Goal: Transaction & Acquisition: Purchase product/service

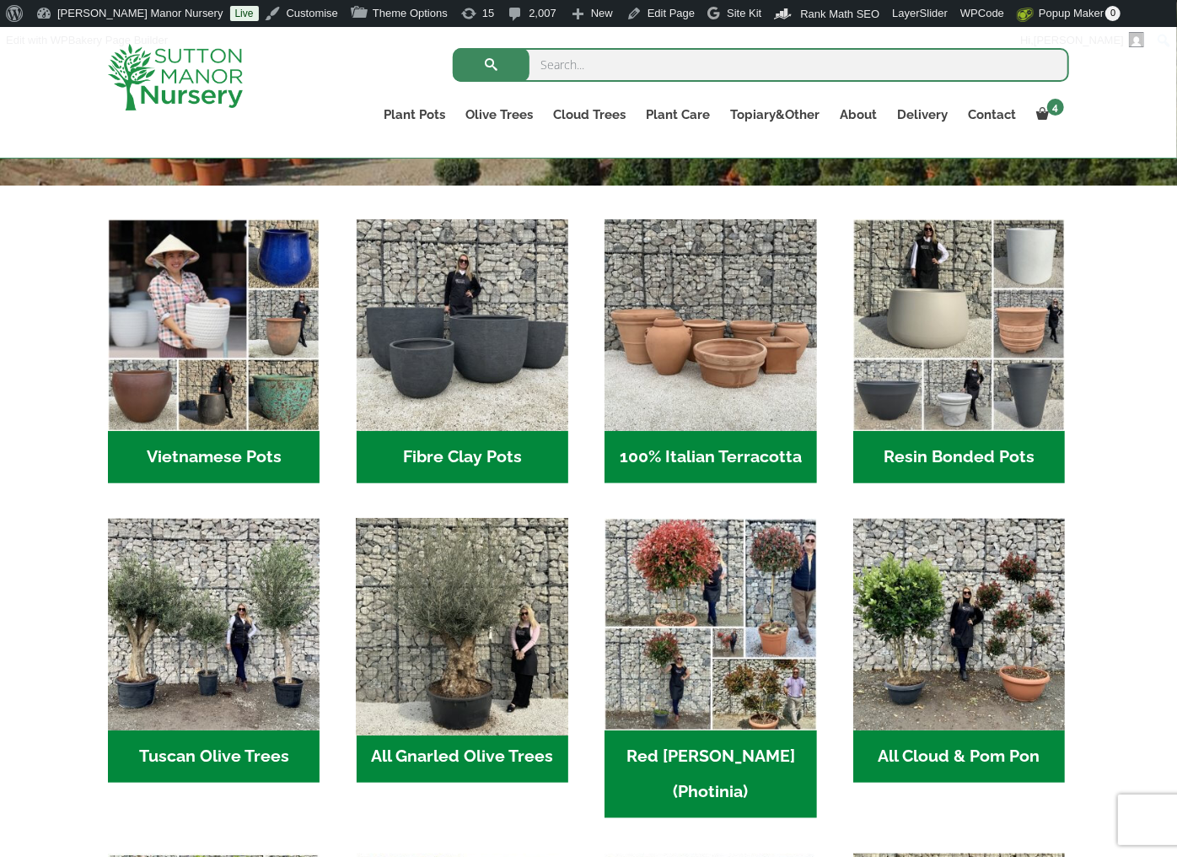
scroll to position [506, 0]
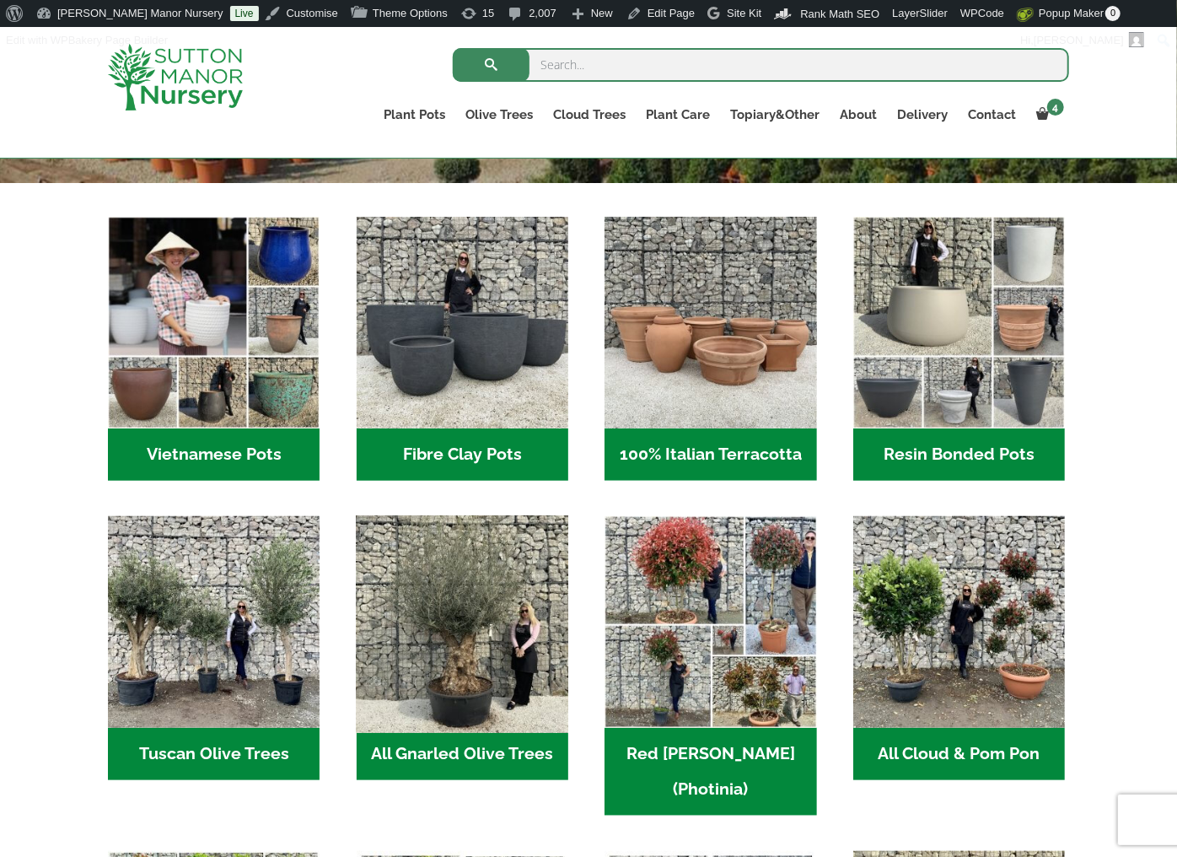
click at [500, 665] on img "Visit product category All Gnarled Olive Trees" at bounding box center [462, 622] width 223 height 223
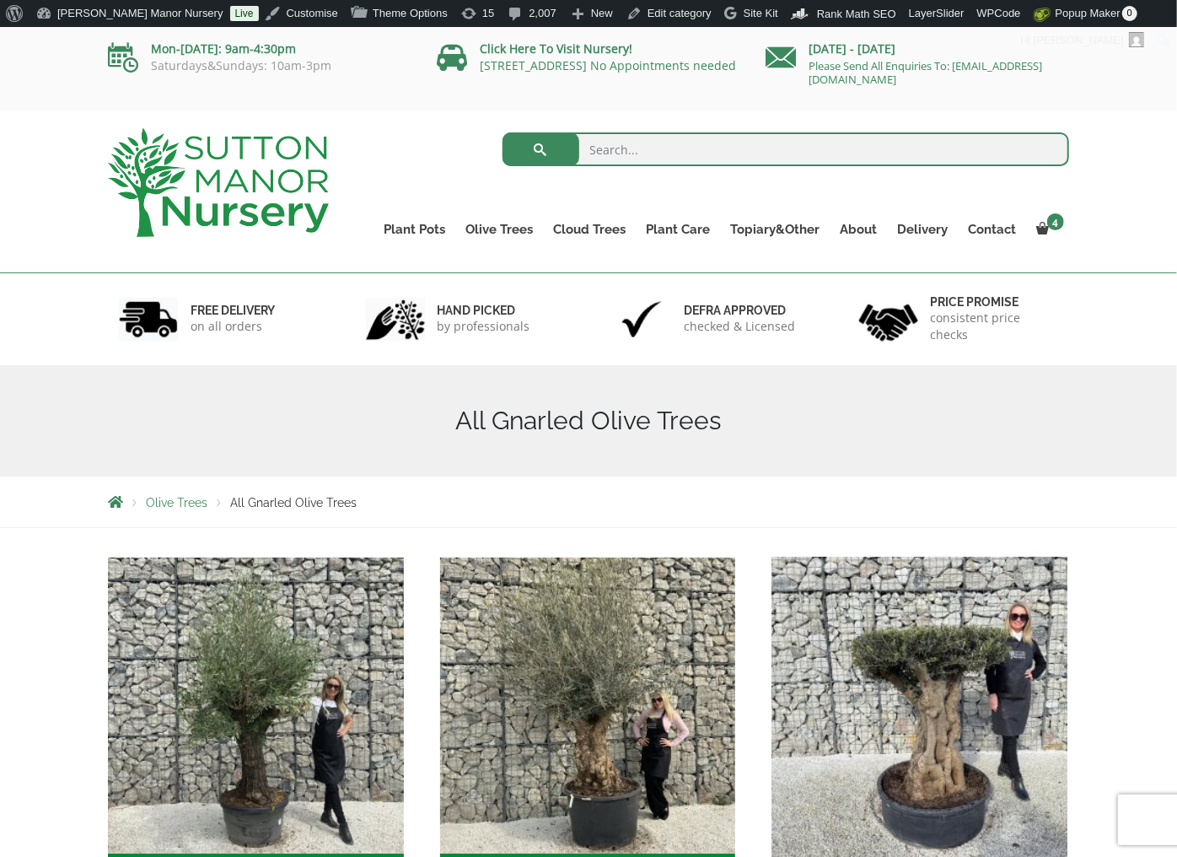
click at [991, 681] on img "Visit product category Gnarled Plateau Olive Tree XL" at bounding box center [920, 705] width 310 height 310
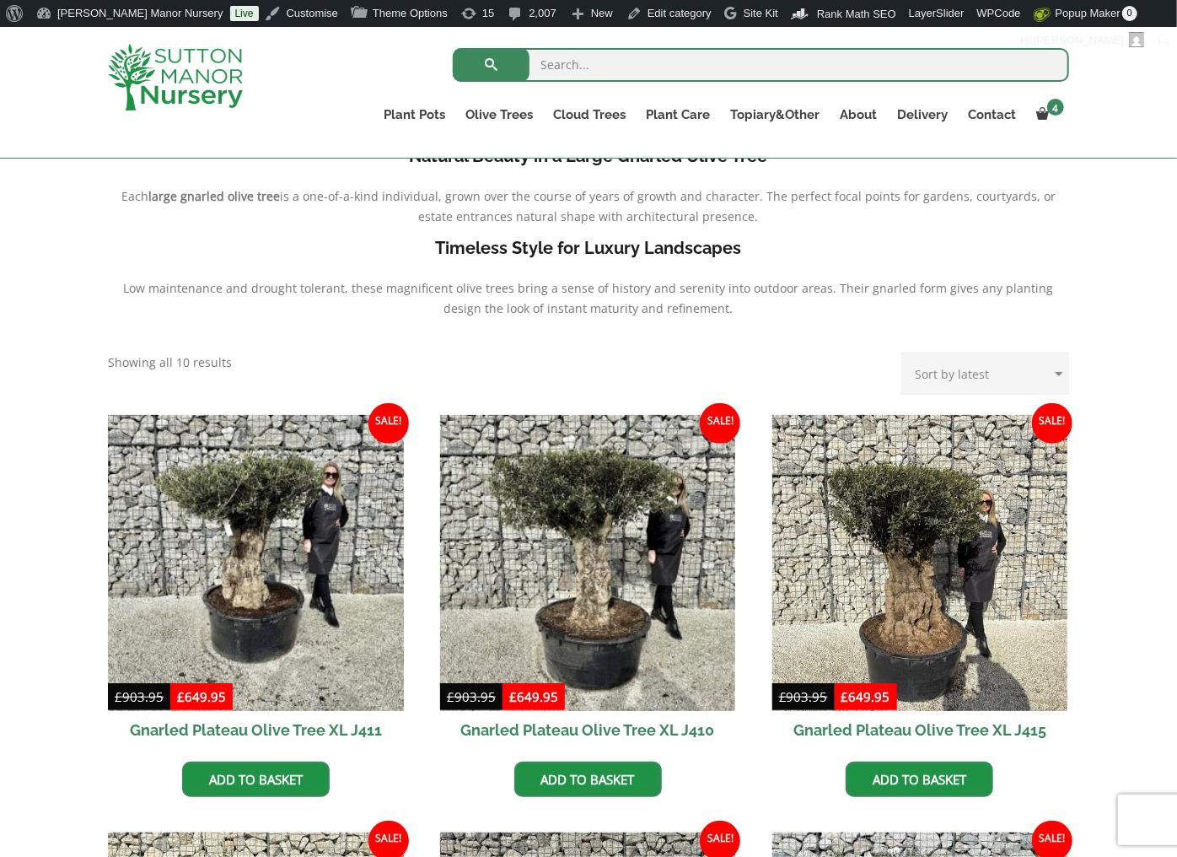
click at [895, 223] on p "Each large gnarled olive tree is a one-of-a-kind individual, grown over the cou…" at bounding box center [588, 206] width 961 height 40
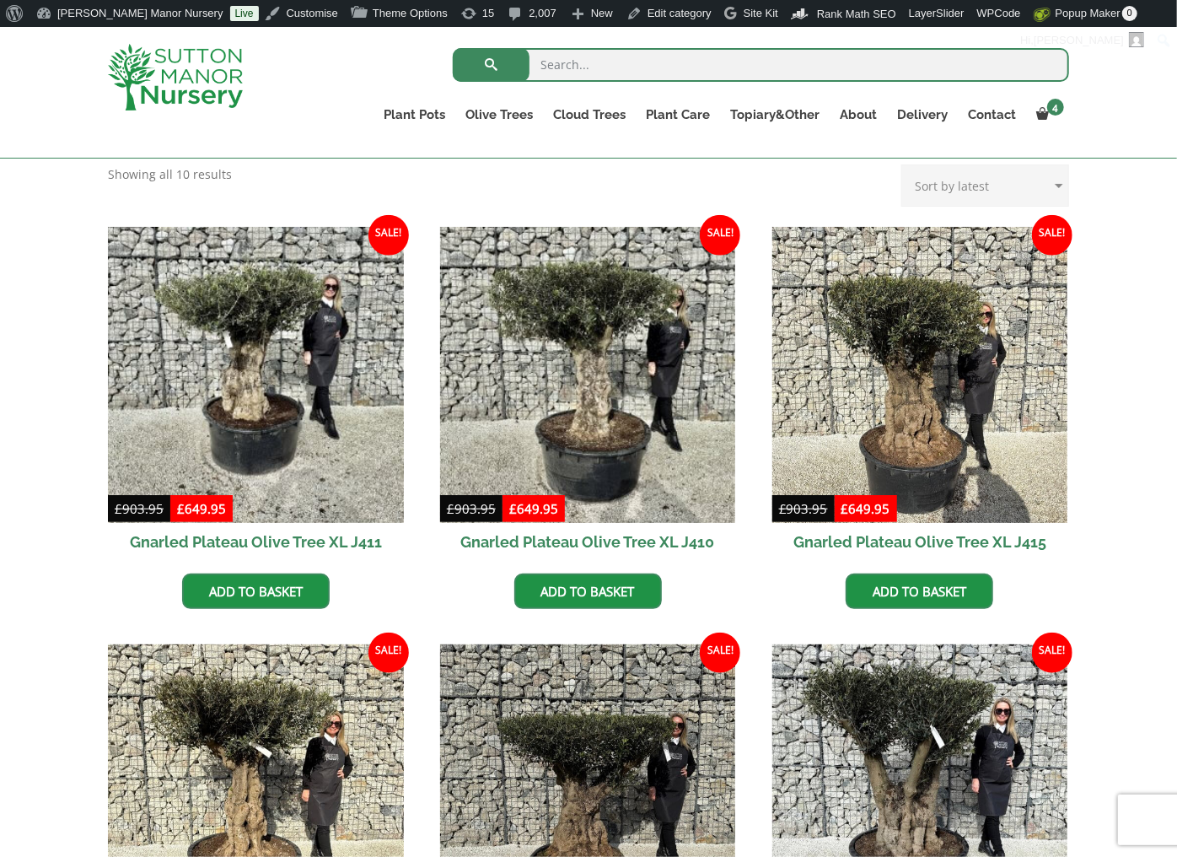
scroll to position [644, 0]
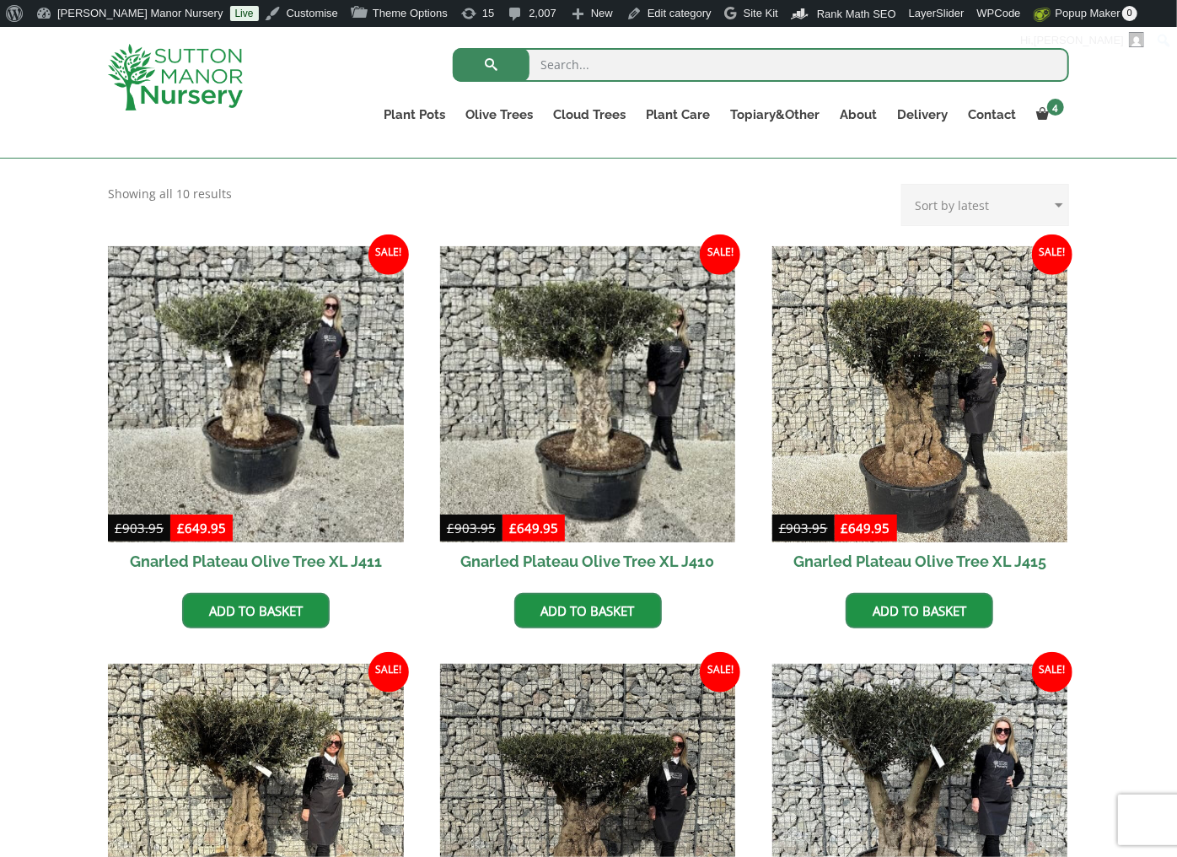
click at [1111, 212] on div "Gnarled Plateau Olive Tree XL Gnarled Plateau Olive Tree XL is a stunning garde…" at bounding box center [588, 695] width 1177 height 1685
click at [1135, 361] on div "Gnarled Plateau Olive Tree XL Gnarled Plateau Olive Tree XL is a stunning garde…" at bounding box center [588, 695] width 1177 height 1685
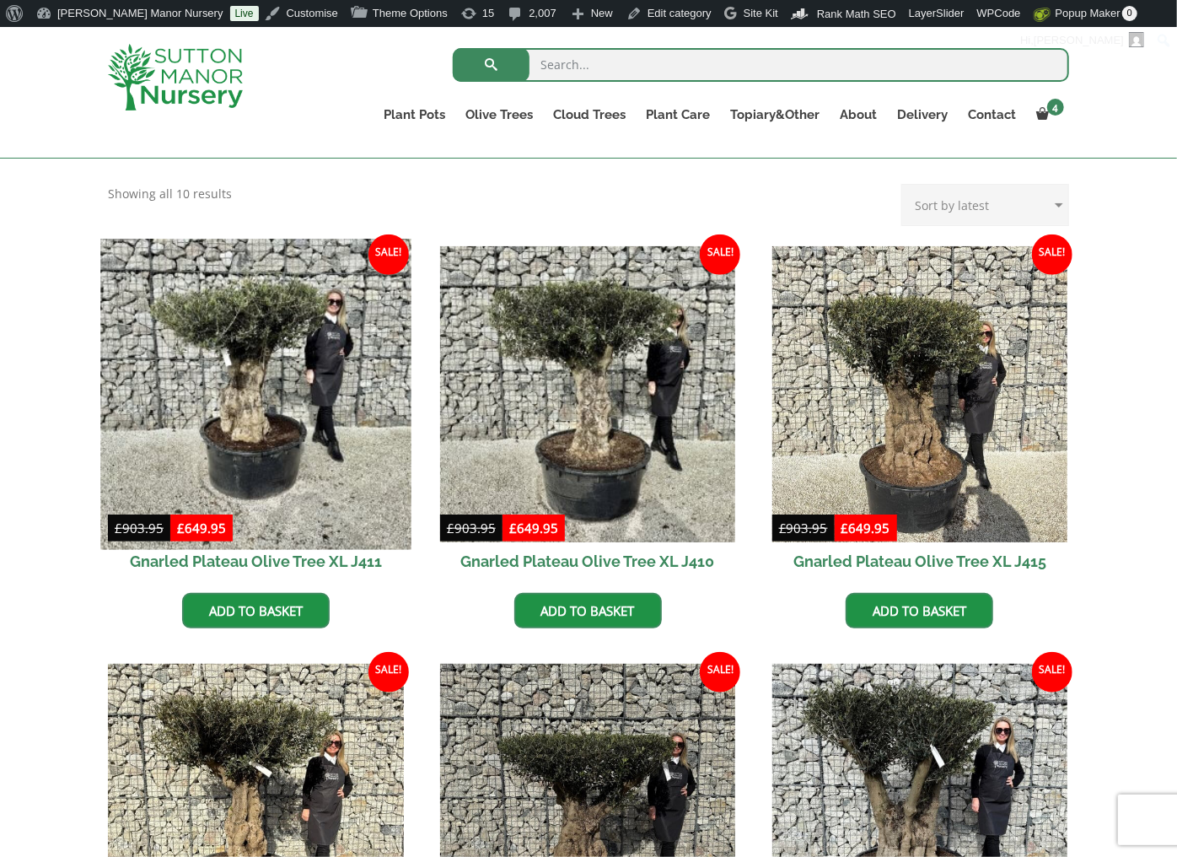
click at [290, 462] on img at bounding box center [255, 394] width 310 height 310
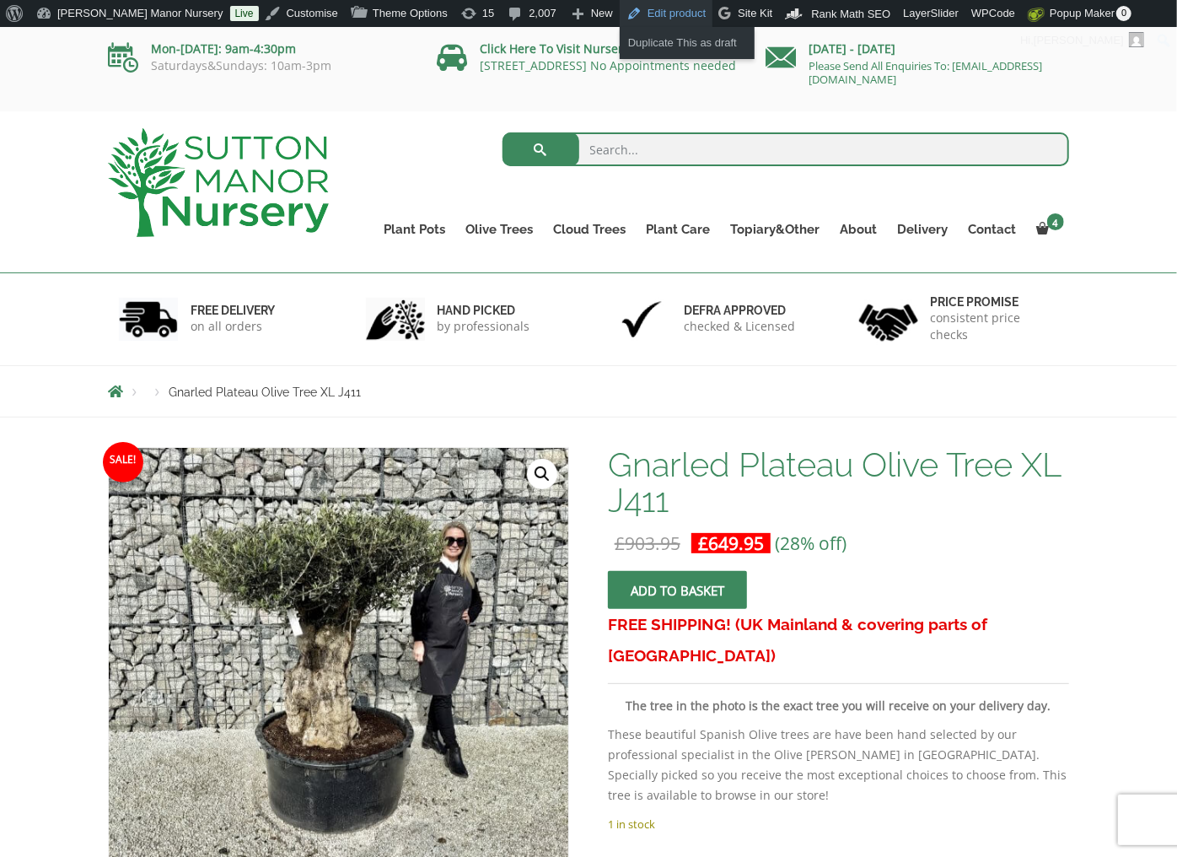
click at [626, 9] on link "Edit product" at bounding box center [666, 13] width 93 height 27
click at [718, 401] on div "Products Gnarled Plateau Olive Tree XL J411" at bounding box center [588, 391] width 987 height 51
click at [716, 514] on h1 "Gnarled Plateau Olive Tree XL J411" at bounding box center [838, 482] width 461 height 71
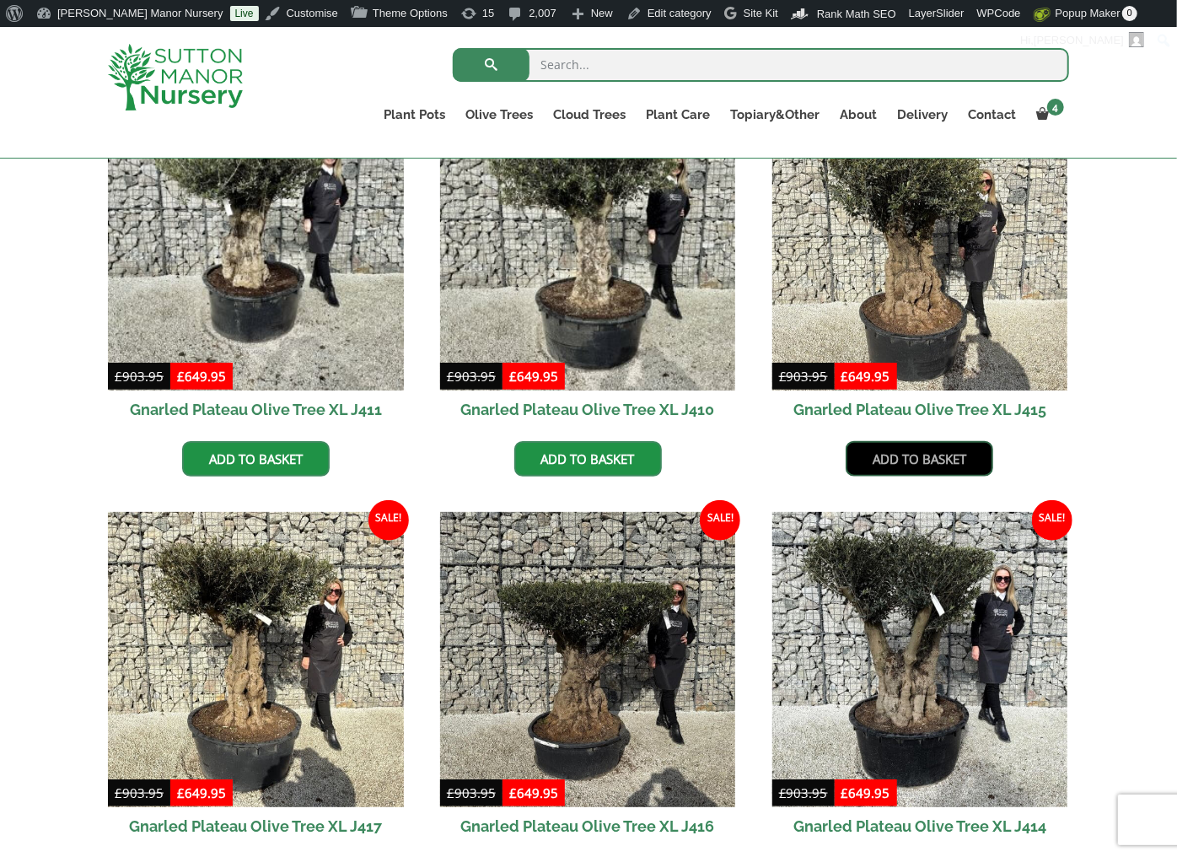
scroll to position [813, 0]
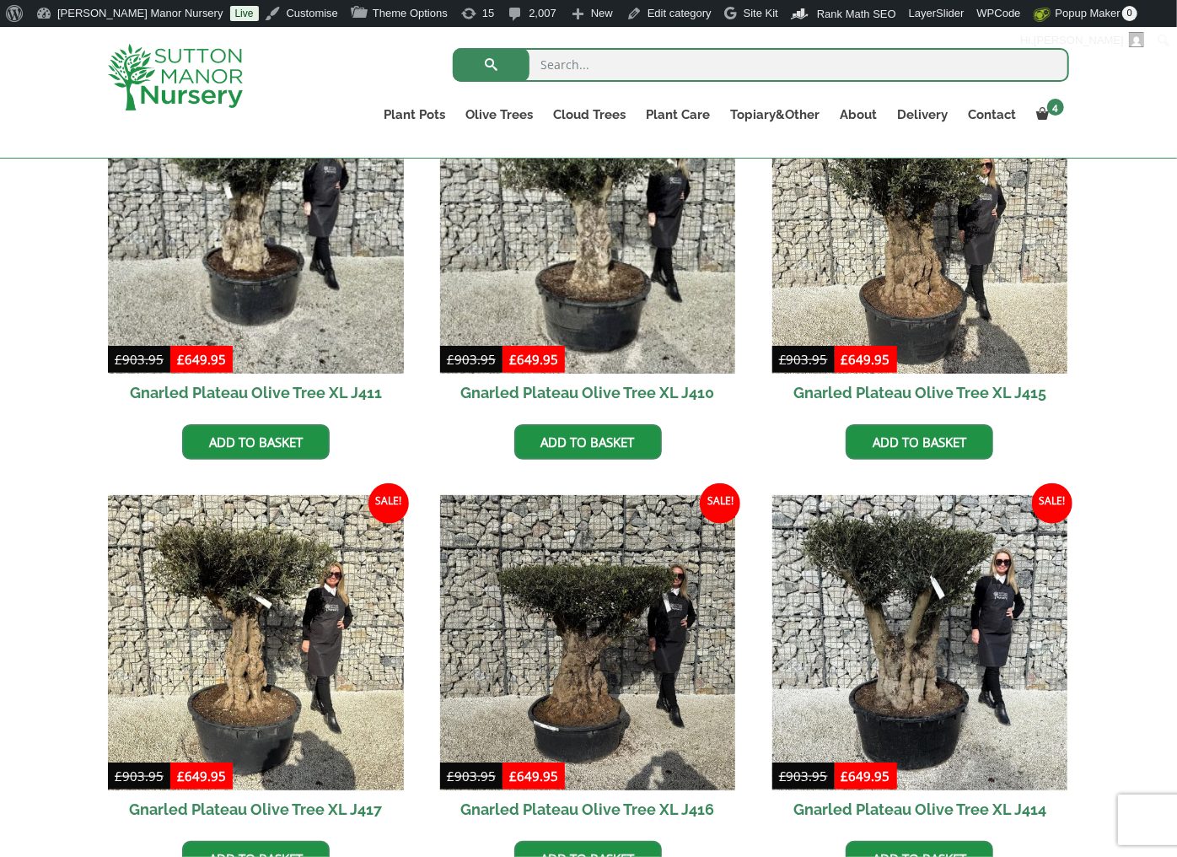
click at [1107, 422] on div "Gnarled Plateau Olive Tree XL Gnarled Plateau Olive Tree XL is a stunning garde…" at bounding box center [588, 527] width 1177 height 1685
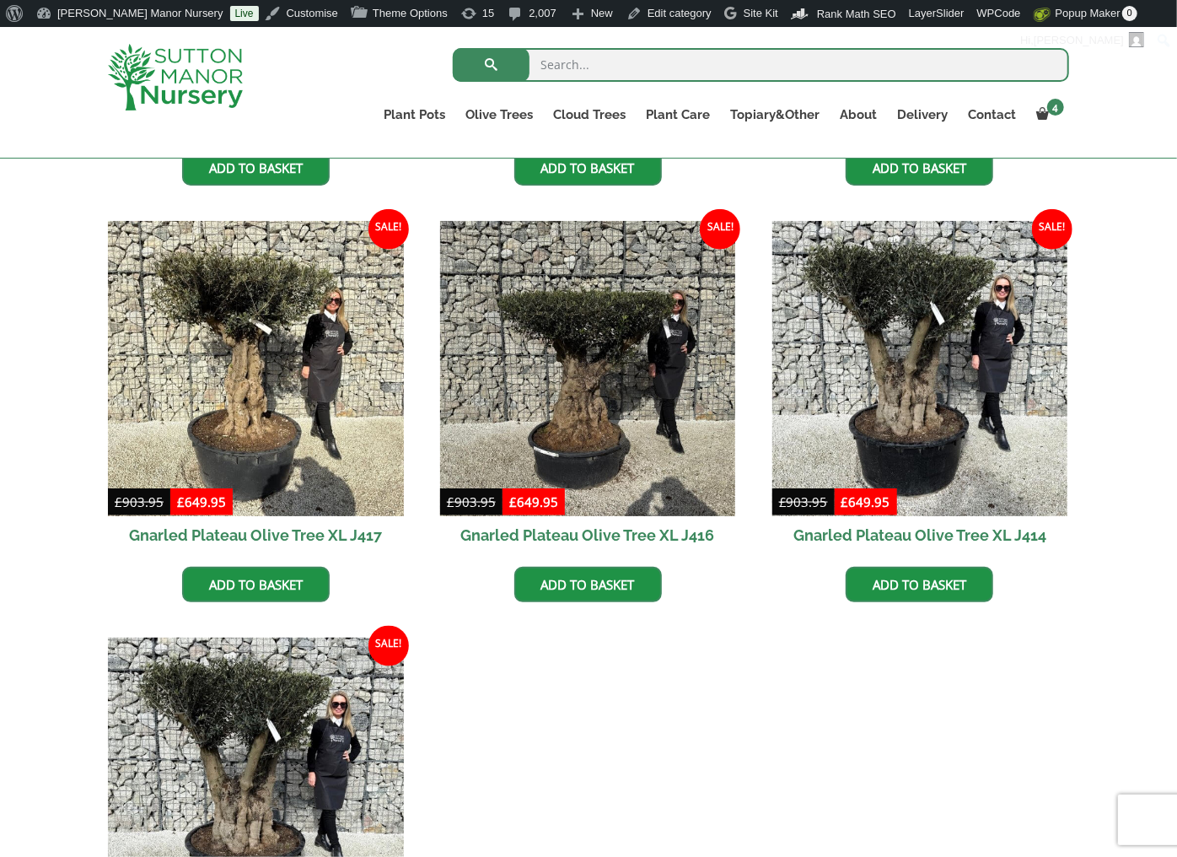
scroll to position [1066, 0]
